Goal: Information Seeking & Learning: Learn about a topic

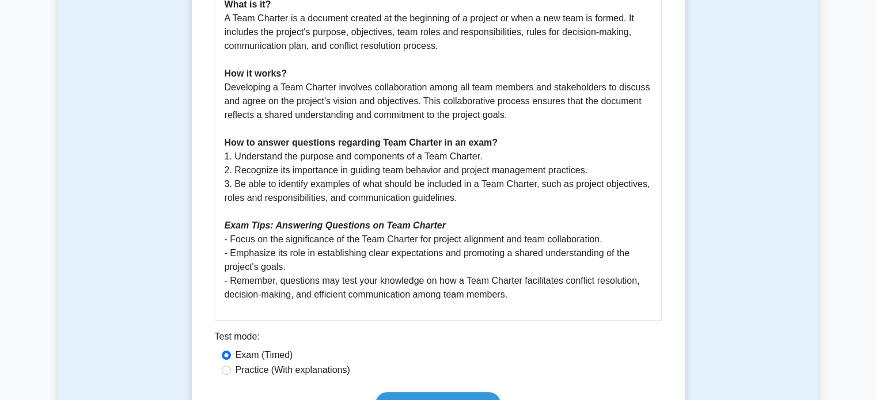
click at [347, 197] on p "The Team Charter is a crucial document that outlines the vision, objectives, an…" at bounding box center [438, 87] width 427 height 428
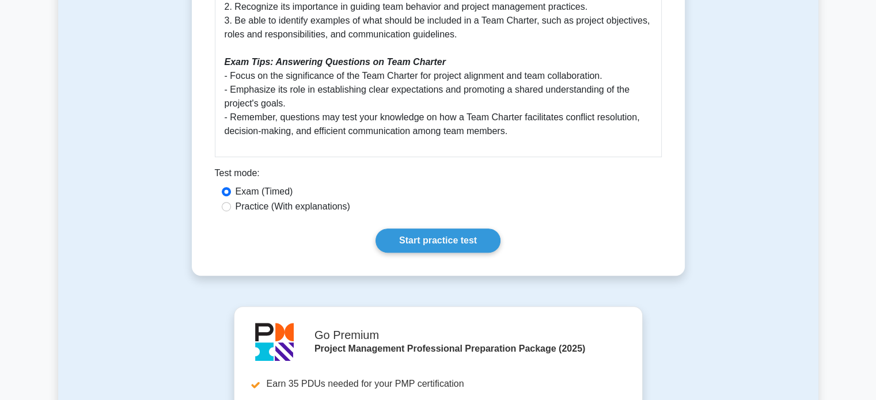
scroll to position [684, 0]
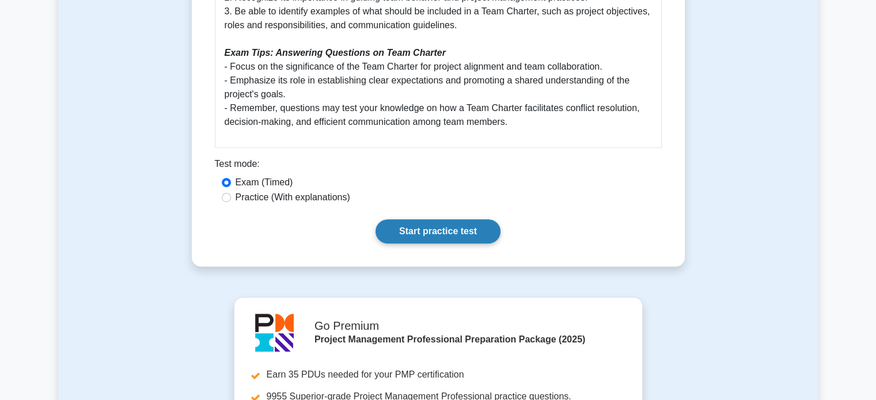
click at [435, 233] on link "Start practice test" at bounding box center [437, 231] width 125 height 24
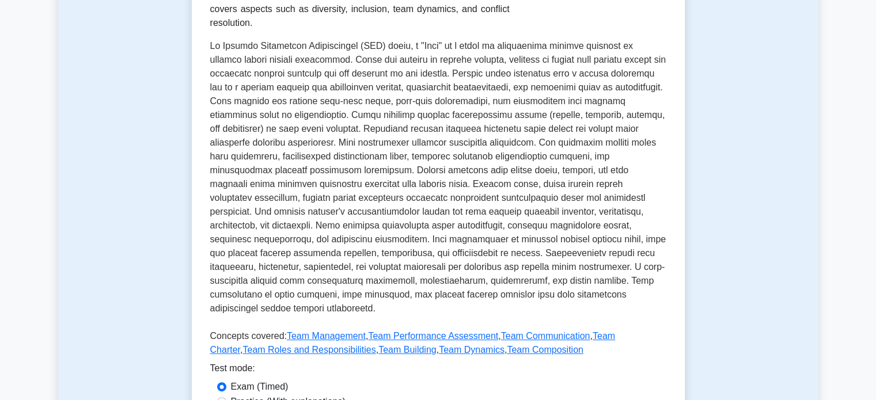
scroll to position [244, 0]
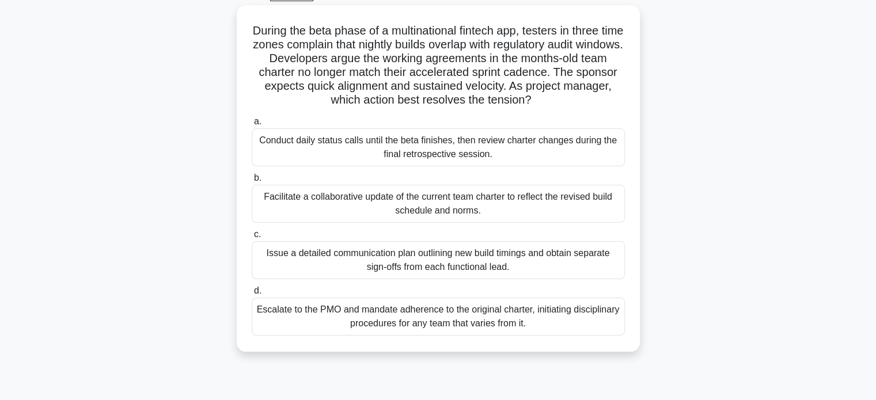
scroll to position [63, 0]
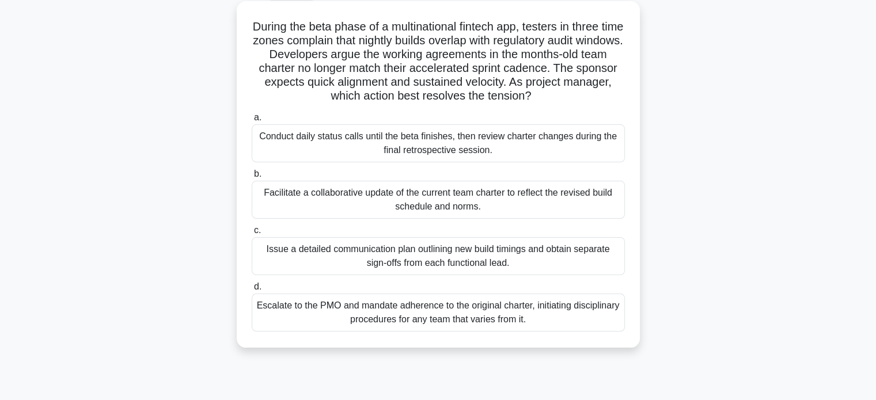
click at [428, 253] on div "Issue a detailed communication plan outlining new build timings and obtain sepa…" at bounding box center [438, 256] width 373 height 38
click at [252, 234] on input "c. Issue a detailed communication plan outlining new build timings and obtain s…" at bounding box center [252, 230] width 0 height 7
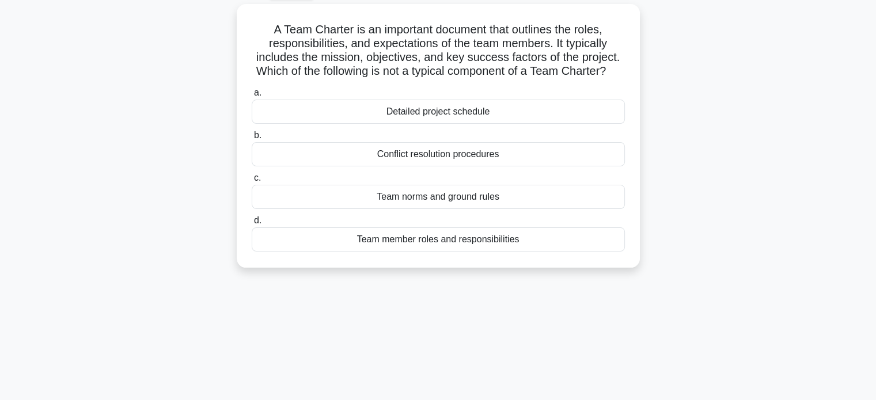
scroll to position [0, 0]
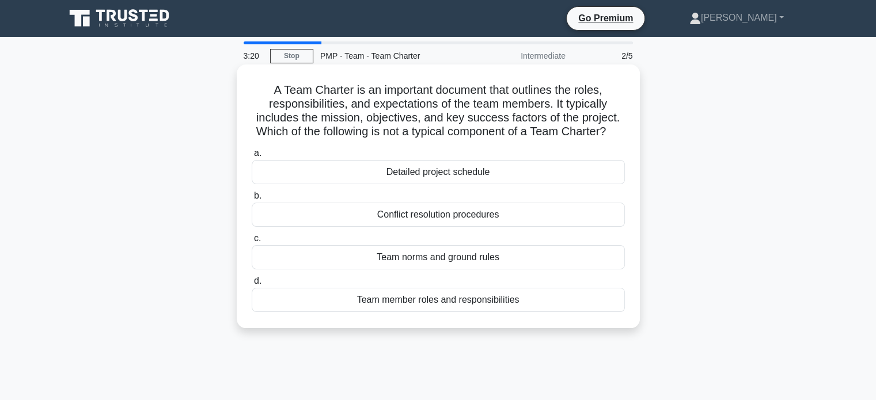
click at [451, 184] on div "Detailed project schedule" at bounding box center [438, 172] width 373 height 24
click at [252, 157] on input "a. Detailed project schedule" at bounding box center [252, 153] width 0 height 7
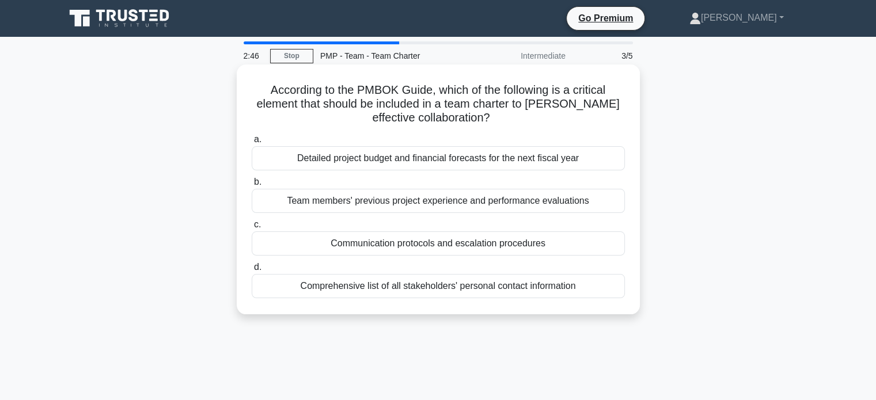
click at [454, 207] on div "Team members' previous project experience and performance evaluations" at bounding box center [438, 201] width 373 height 24
click at [252, 186] on input "b. Team members' previous project experience and performance evaluations" at bounding box center [252, 181] width 0 height 7
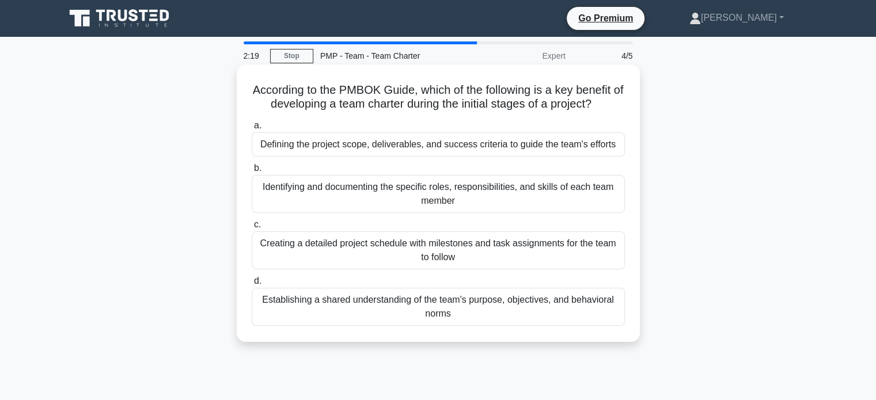
click at [459, 196] on div "Identifying and documenting the specific roles, responsibilities, and skills of…" at bounding box center [438, 194] width 373 height 38
click at [252, 172] on input "b. Identifying and documenting the specific roles, responsibilities, and skills…" at bounding box center [252, 168] width 0 height 7
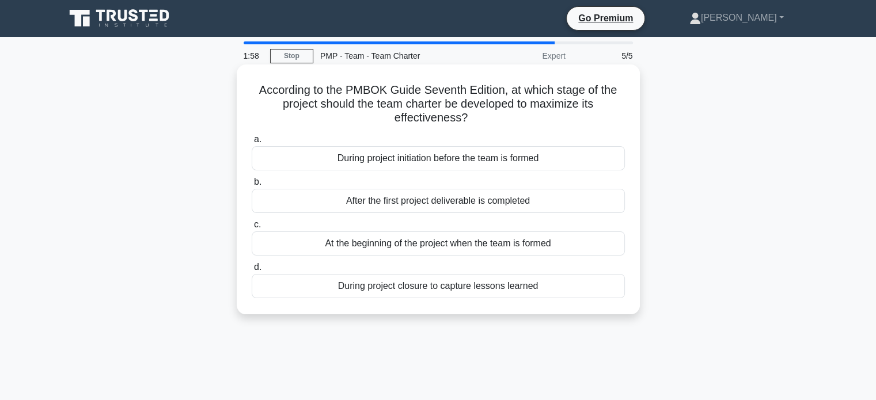
click at [458, 246] on div "At the beginning of the project when the team is formed" at bounding box center [438, 243] width 373 height 24
click at [252, 229] on input "c. At the beginning of the project when the team is formed" at bounding box center [252, 224] width 0 height 7
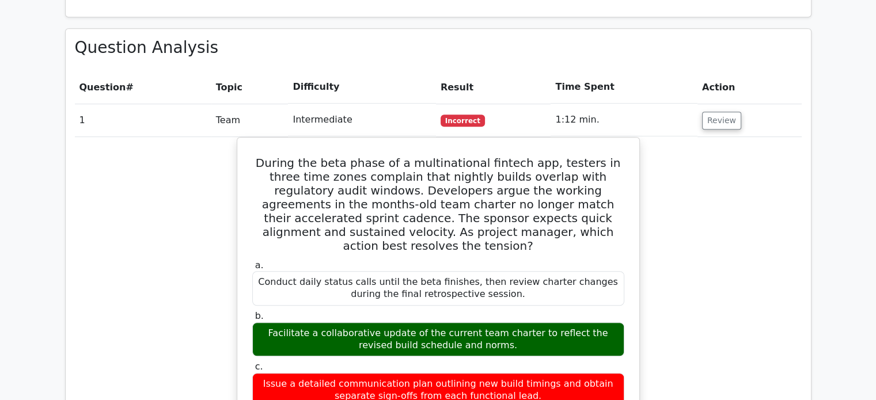
scroll to position [801, 0]
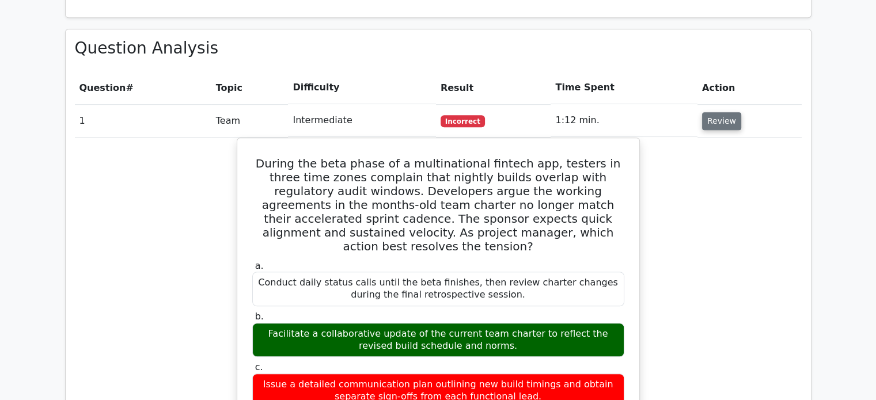
click at [716, 112] on button "Review" at bounding box center [721, 121] width 39 height 18
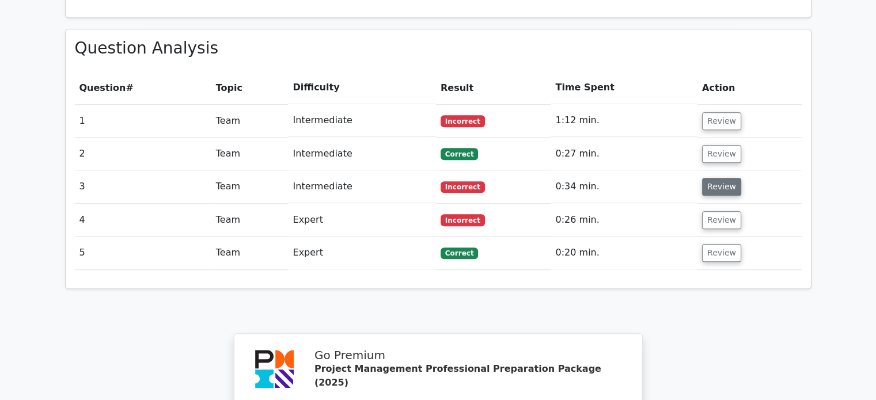
click at [717, 178] on button "Review" at bounding box center [721, 187] width 39 height 18
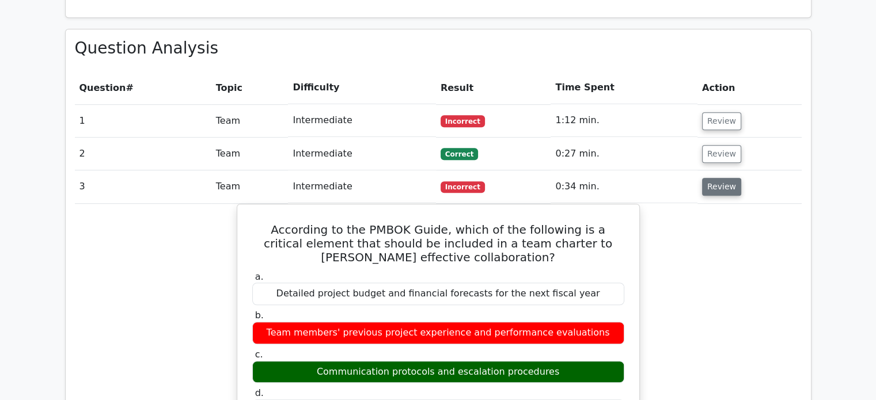
click at [716, 178] on button "Review" at bounding box center [721, 187] width 39 height 18
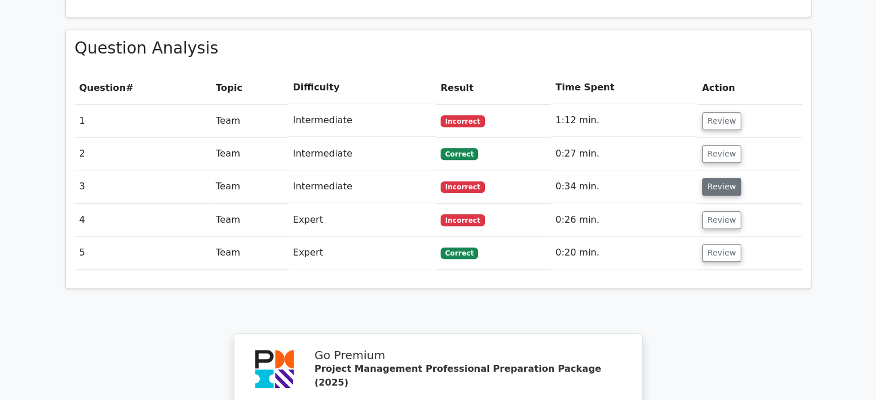
click at [716, 178] on button "Review" at bounding box center [721, 187] width 39 height 18
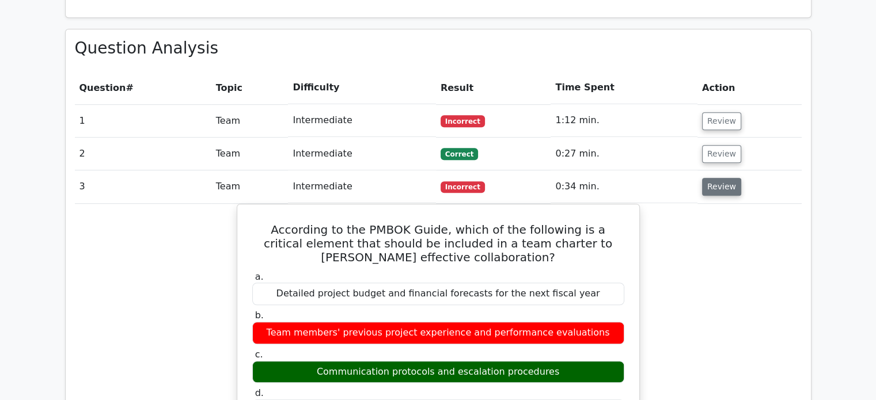
click at [716, 178] on button "Review" at bounding box center [721, 187] width 39 height 18
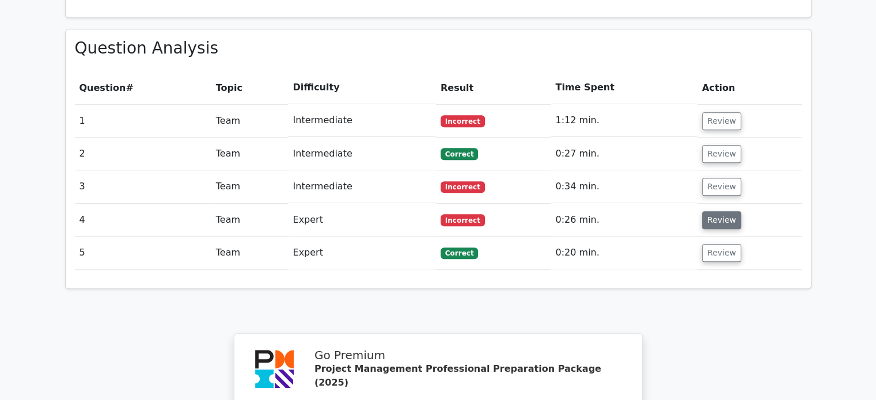
click at [719, 211] on button "Review" at bounding box center [721, 220] width 39 height 18
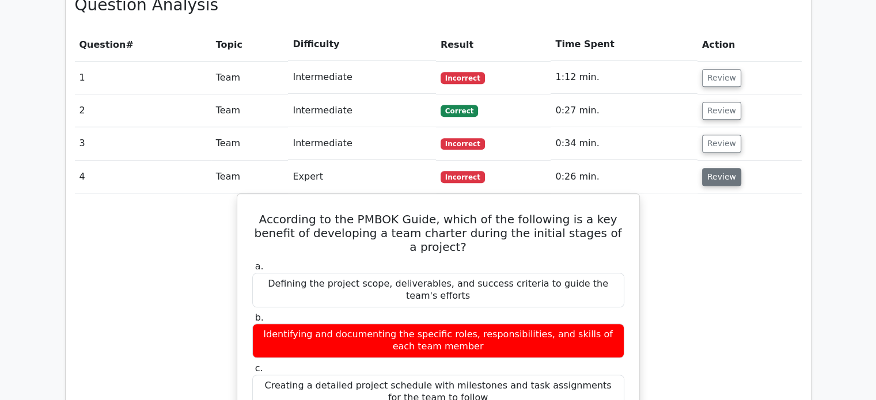
scroll to position [845, 0]
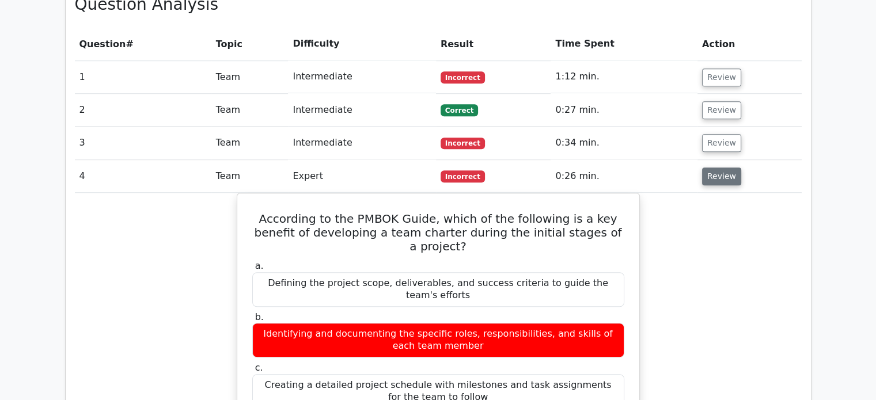
click at [716, 168] on button "Review" at bounding box center [721, 177] width 39 height 18
